Goal: Task Accomplishment & Management: Complete application form

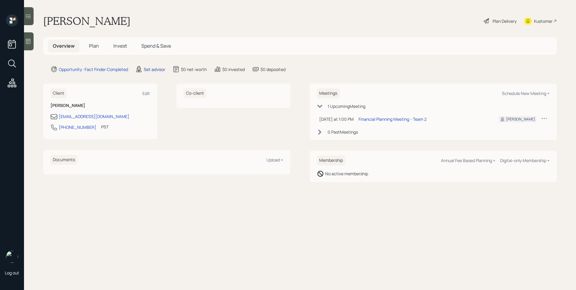
click at [157, 71] on div "Set advisor" at bounding box center [155, 69] width 22 height 6
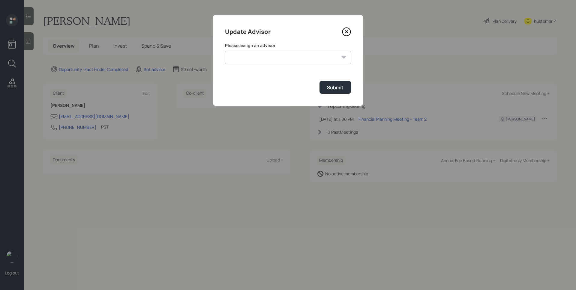
click at [258, 56] on select "[PERSON_NAME] [PERSON_NAME] [PERSON_NAME] [PERSON_NAME] End [PERSON_NAME] [PERS…" at bounding box center [288, 57] width 126 height 13
select select "d946c976-65aa-4529-ac9d-02c4f1114fc0"
click at [225, 51] on select "[PERSON_NAME] [PERSON_NAME] [PERSON_NAME] [PERSON_NAME] End [PERSON_NAME] [PERS…" at bounding box center [288, 57] width 126 height 13
click at [334, 89] on div "Submit" at bounding box center [335, 87] width 16 height 7
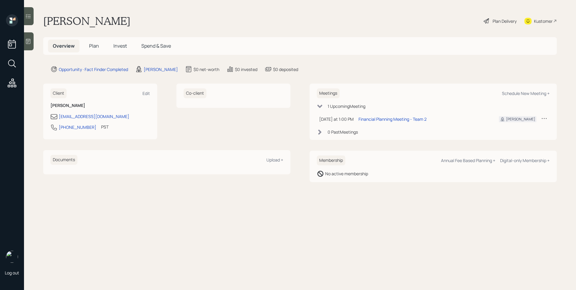
click at [25, 43] on icon at bounding box center [28, 41] width 6 height 6
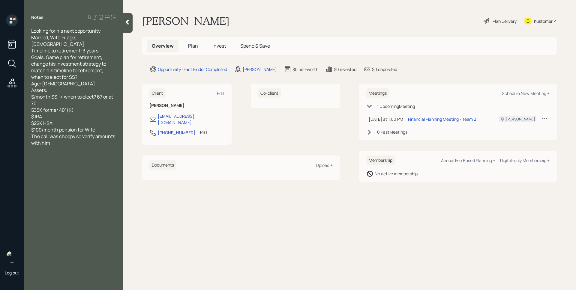
click at [195, 51] on h5 "Plan" at bounding box center [192, 46] width 19 height 13
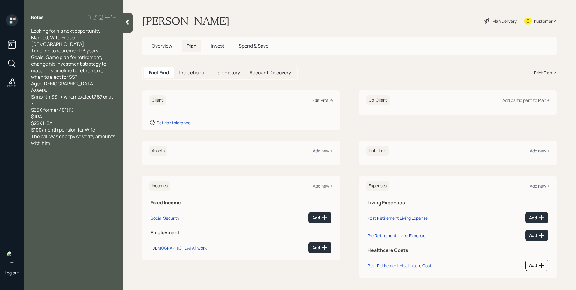
click at [317, 99] on div "Edit Profile" at bounding box center [322, 100] width 20 height 6
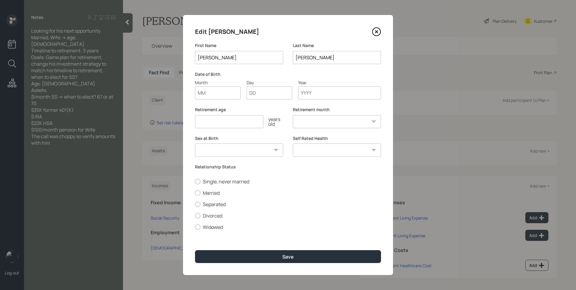
click at [213, 94] on input "Month" at bounding box center [218, 92] width 46 height 13
type input "01"
type input "1961"
select select "1"
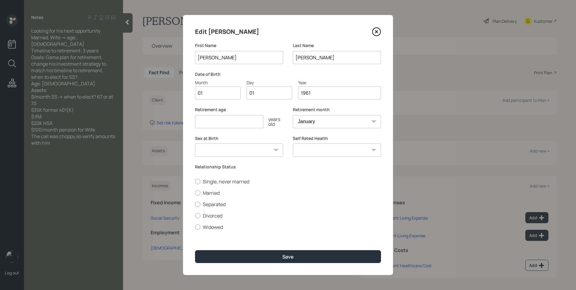
type input "1961"
type input "67"
click at [209, 194] on label "Married" at bounding box center [288, 193] width 186 height 7
click at [195, 193] on input "Married" at bounding box center [195, 193] width 0 height 0
radio input "true"
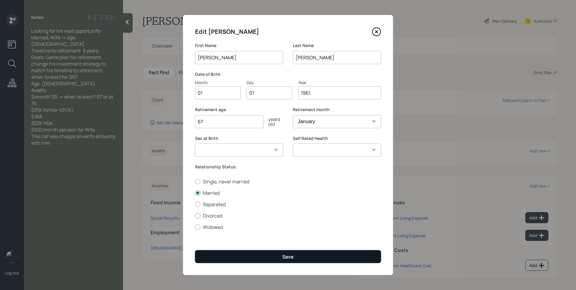
click at [269, 256] on button "Save" at bounding box center [288, 256] width 186 height 13
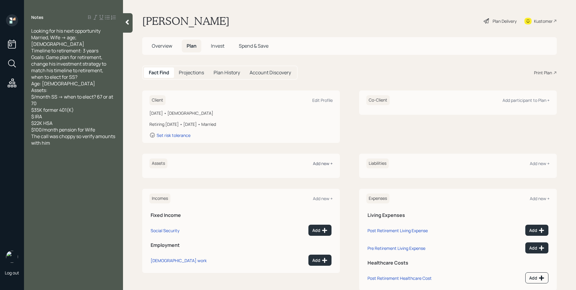
click at [320, 165] on div "Add new +" at bounding box center [323, 164] width 20 height 6
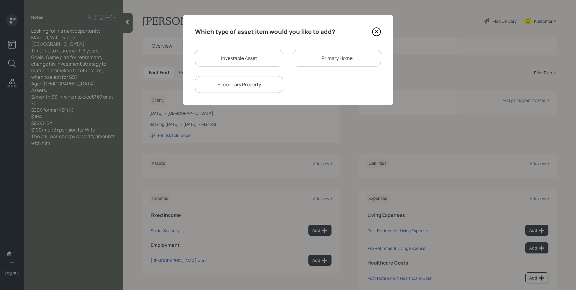
click at [227, 58] on div "Investable Asset" at bounding box center [239, 58] width 88 height 17
select select "taxable"
select select "balanced"
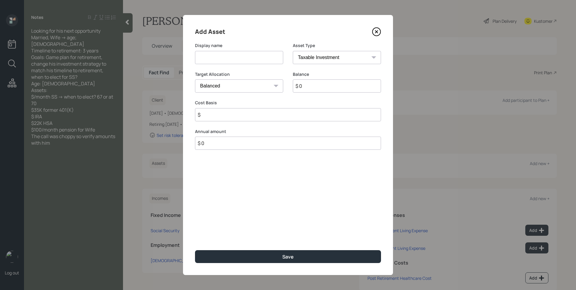
click at [227, 58] on input at bounding box center [239, 57] width 88 height 13
type input "Former 401k"
click at [313, 58] on select "SEP [PERSON_NAME] IRA 401(k) [PERSON_NAME] 401(k) 403(b) [PERSON_NAME] 403(b) 4…" at bounding box center [337, 57] width 88 height 13
select select "ira"
click at [293, 51] on select "SEP [PERSON_NAME] IRA 401(k) [PERSON_NAME] 401(k) 403(b) [PERSON_NAME] 403(b) 4…" at bounding box center [337, 57] width 88 height 13
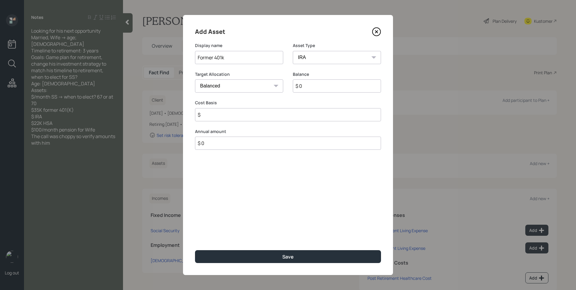
type input "$"
click at [327, 87] on input "$ 0" at bounding box center [337, 85] width 88 height 13
type input "$ 35,000"
type input "$ 0"
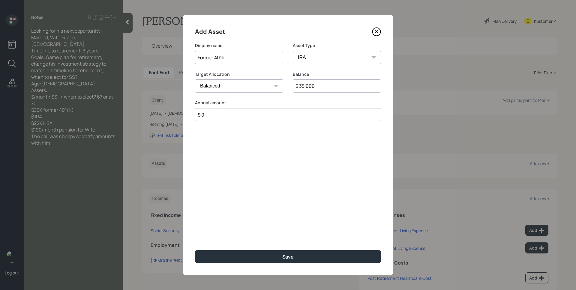
click at [195, 250] on button "Save" at bounding box center [288, 256] width 186 height 13
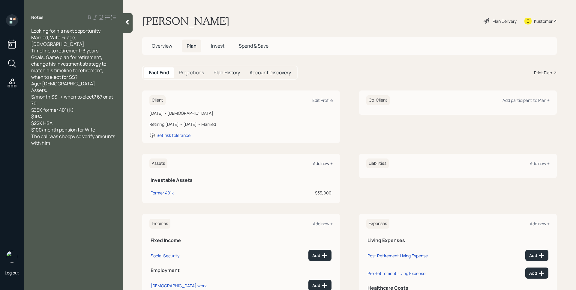
click at [316, 164] on div "Add new +" at bounding box center [323, 164] width 20 height 6
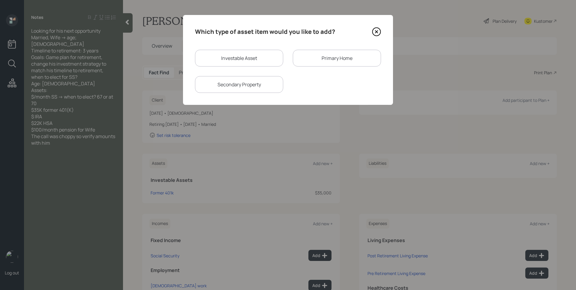
click at [231, 60] on div "Investable Asset" at bounding box center [239, 58] width 88 height 17
select select "taxable"
select select "balanced"
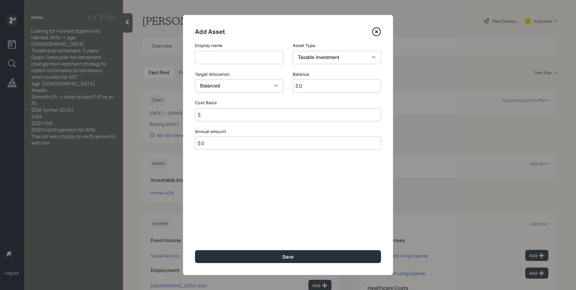
click at [231, 59] on input at bounding box center [239, 57] width 88 height 13
type input "IRA"
click at [327, 55] on select "SEP [PERSON_NAME] IRA 401(k) [PERSON_NAME] 401(k) 403(b) [PERSON_NAME] 403(b) 4…" at bounding box center [337, 57] width 88 height 13
select select "ira"
click at [293, 51] on select "SEP [PERSON_NAME] IRA 401(k) [PERSON_NAME] 401(k) 403(b) [PERSON_NAME] 403(b) 4…" at bounding box center [337, 57] width 88 height 13
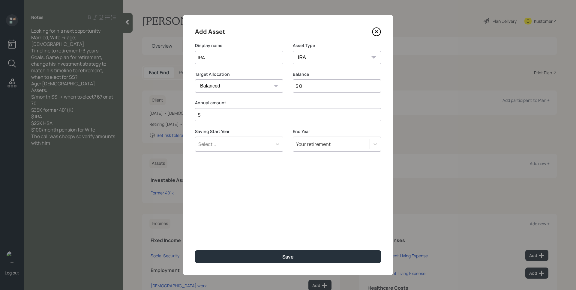
click at [294, 112] on input "$" at bounding box center [288, 114] width 186 height 13
type input "$ 0"
click at [195, 250] on button "Save" at bounding box center [288, 256] width 186 height 13
